Goal: Task Accomplishment & Management: Manage account settings

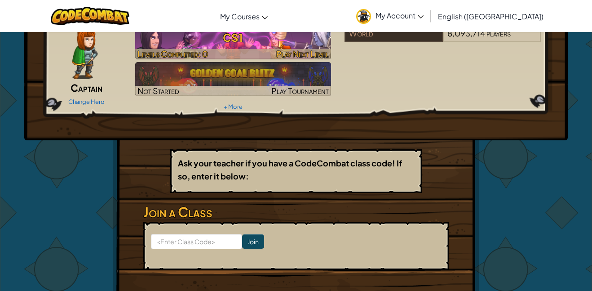
scroll to position [60, 0]
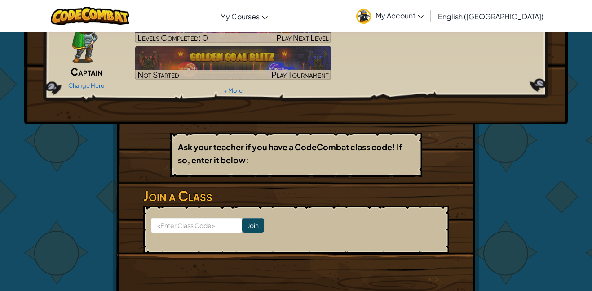
click at [187, 240] on form "Join" at bounding box center [296, 230] width 306 height 48
click at [177, 227] on input at bounding box center [196, 225] width 91 height 15
type input "Roadpinbean"
click input "Join" at bounding box center [253, 225] width 22 height 14
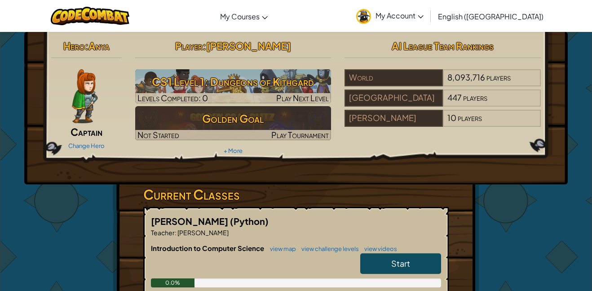
click at [81, 89] on img at bounding box center [85, 96] width 26 height 54
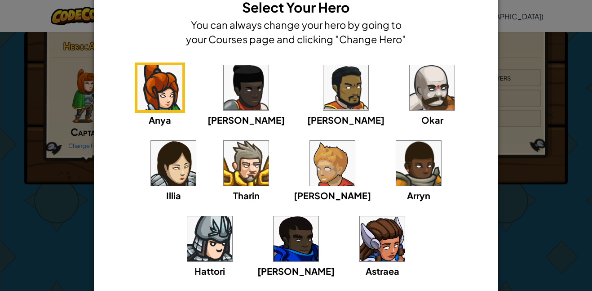
scroll to position [27, 0]
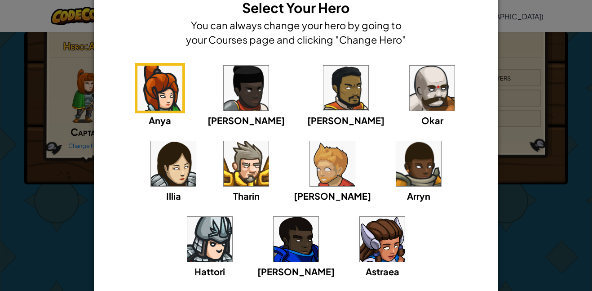
click at [307, 107] on div "Alejandro" at bounding box center [345, 95] width 77 height 64
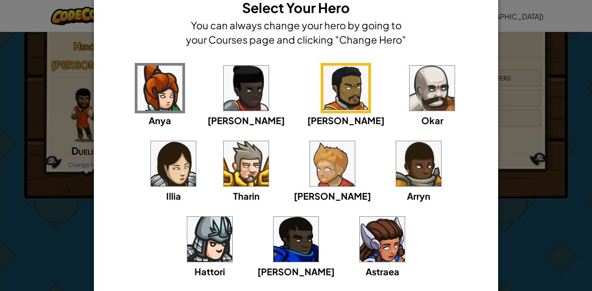
click at [224, 160] on img at bounding box center [246, 163] width 45 height 45
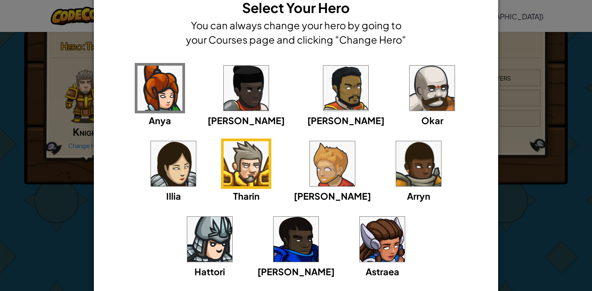
click at [408, 236] on div "Anya Ida Alejandro Okar Illia Tharin Ned Arryn Hattori Gordon Astraea" at bounding box center [296, 176] width 377 height 227
click at [224, 166] on img at bounding box center [246, 163] width 45 height 45
click at [544, 275] on div "× Select Your Hero You can always change your hero by going to your Courses pag…" at bounding box center [296, 145] width 592 height 291
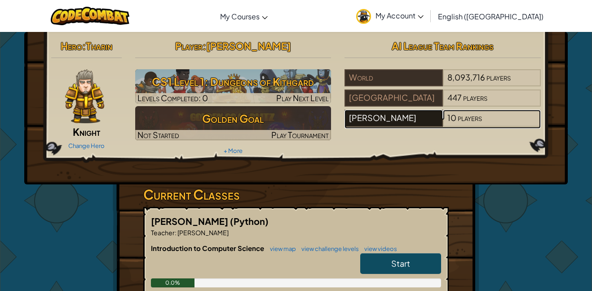
click at [381, 114] on div "[PERSON_NAME]" at bounding box center [394, 118] width 98 height 17
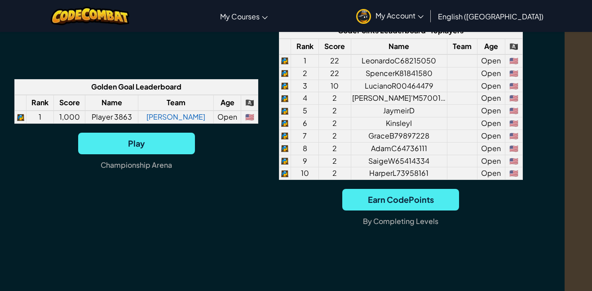
scroll to position [722, 27]
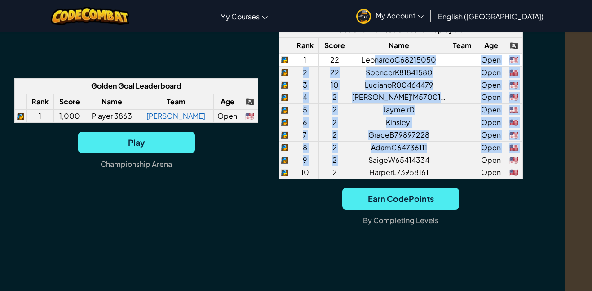
drag, startPoint x: 352, startPoint y: 134, endPoint x: 375, endPoint y: 53, distance: 83.5
click at [375, 53] on tbody "1 22 LeonardoC68215050 Open 🇺🇸 2 22 SpencerK81841580 Open 🇺🇸 3 10 LucianoR00464…" at bounding box center [401, 115] width 244 height 125
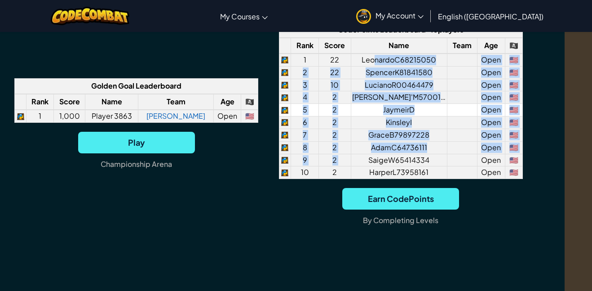
click at [352, 106] on td "JaymeirD" at bounding box center [399, 110] width 96 height 13
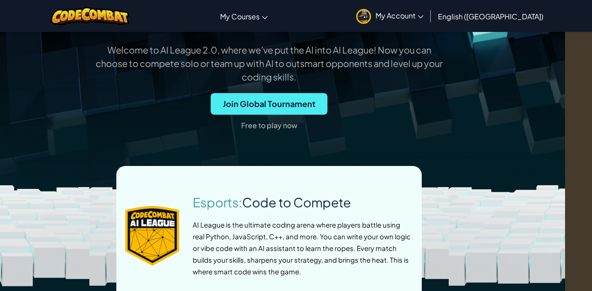
scroll to position [313, 27]
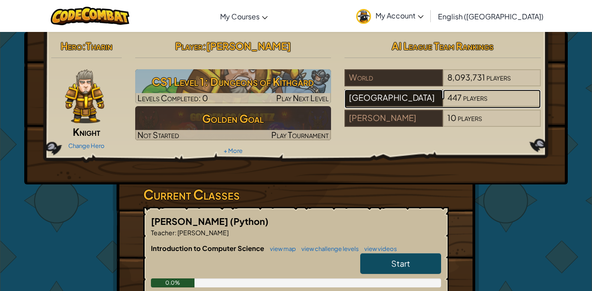
click at [411, 102] on div "Indian River School District" at bounding box center [394, 97] width 98 height 17
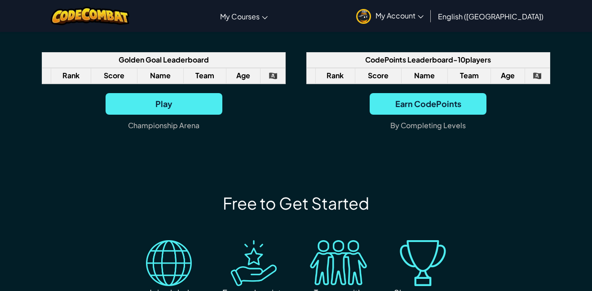
scroll to position [684, 0]
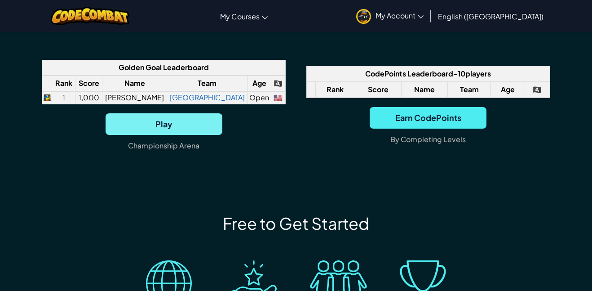
click at [200, 105] on div "Golden Goal Leaderboard Rank Score Name Team Age 🏴‍☠️ 1 1,000 Spencer K East Mi…" at bounding box center [164, 109] width 244 height 99
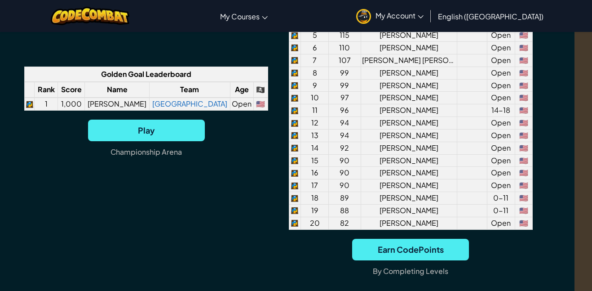
scroll to position [800, 18]
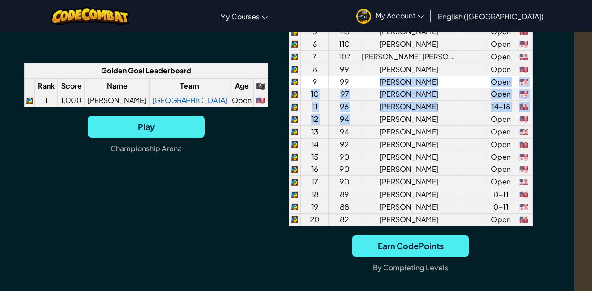
drag, startPoint x: 365, startPoint y: 125, endPoint x: 375, endPoint y: 80, distance: 46.1
click at [375, 80] on tbody "1 221 Yeryk Roblero Mejia Open 🇺🇸 2 189 Adriel Paxtor-Mireles Open 🇺🇸 3 165 Jos…" at bounding box center [411, 100] width 244 height 250
click at [375, 82] on td "Gianna B" at bounding box center [409, 82] width 96 height 13
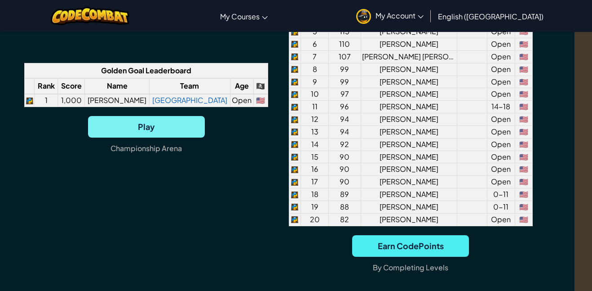
click at [178, 127] on span "Play" at bounding box center [146, 127] width 117 height 22
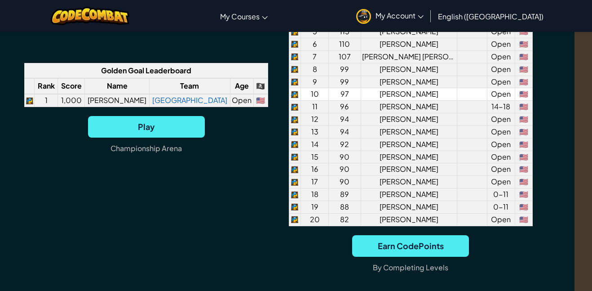
scroll to position [0, 27]
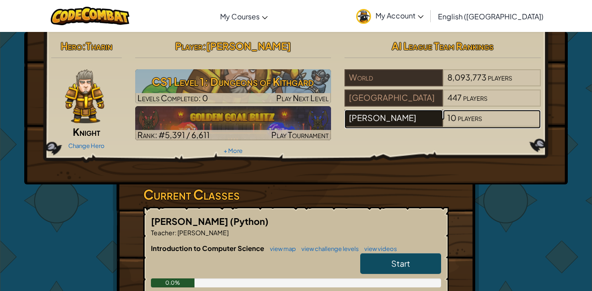
click at [403, 123] on div "[PERSON_NAME]" at bounding box center [394, 118] width 98 height 17
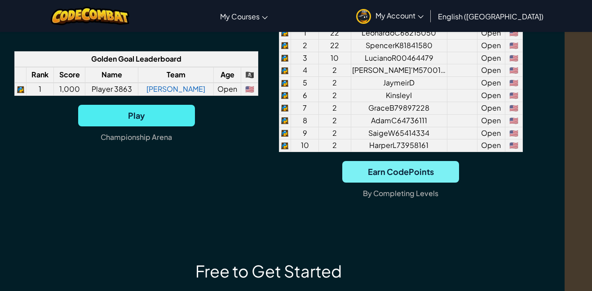
scroll to position [771, 27]
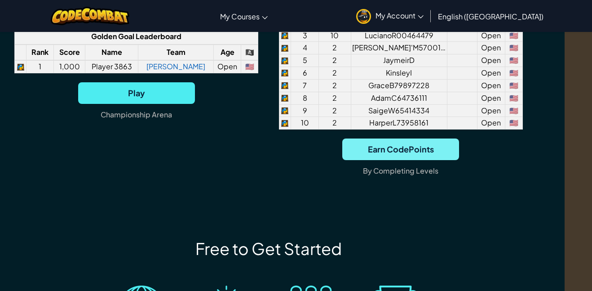
click at [392, 145] on span "Earn CodePoints" at bounding box center [401, 149] width 117 height 22
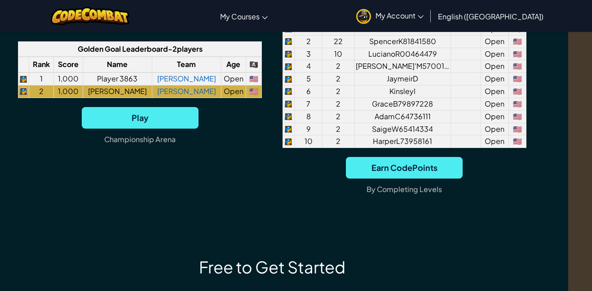
scroll to position [757, 23]
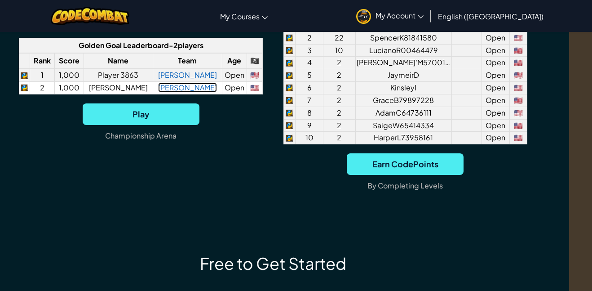
click at [199, 90] on link "Jason Berman" at bounding box center [187, 87] width 59 height 9
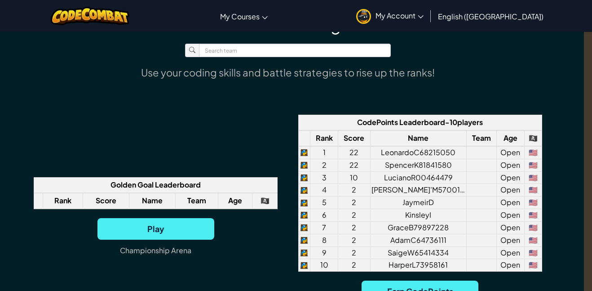
scroll to position [629, 0]
